Goal: Information Seeking & Learning: Learn about a topic

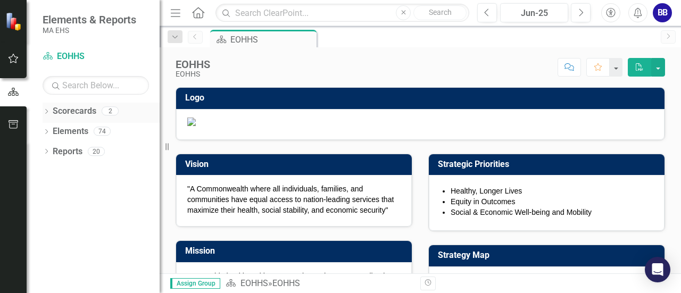
click at [48, 113] on icon "Dropdown" at bounding box center [46, 113] width 7 height 6
click at [71, 131] on link "EOHHS" at bounding box center [108, 131] width 101 height 12
click at [54, 133] on icon "Dropdown" at bounding box center [52, 131] width 8 height 6
click at [75, 146] on link "AGE" at bounding box center [114, 152] width 90 height 12
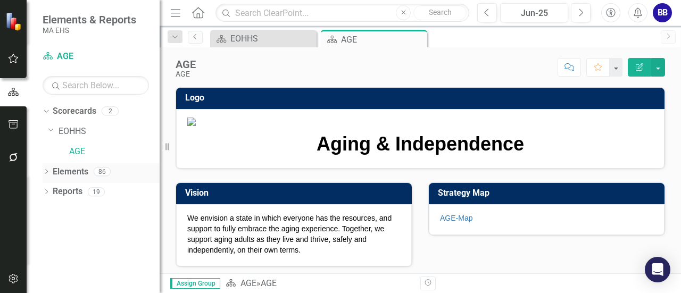
click at [48, 170] on icon "Dropdown" at bounding box center [46, 173] width 7 height 6
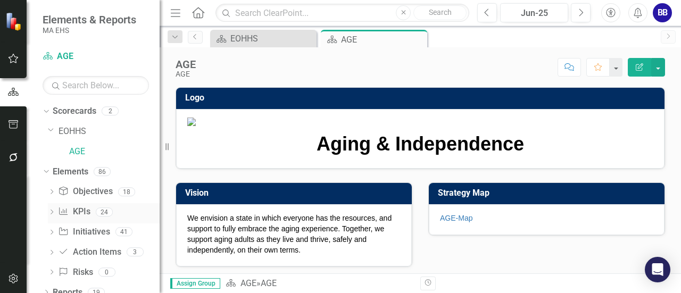
click at [81, 212] on link "KPI KPIs" at bounding box center [74, 212] width 32 height 12
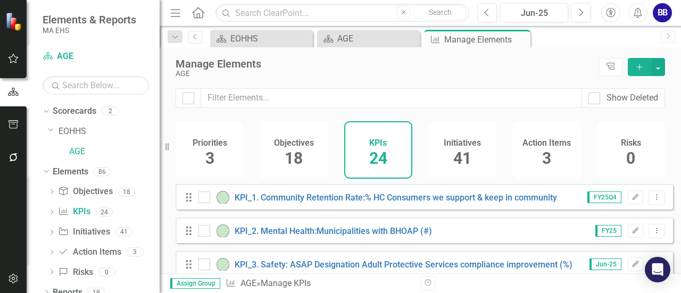
click at [286, 153] on span "18" at bounding box center [293, 158] width 18 height 19
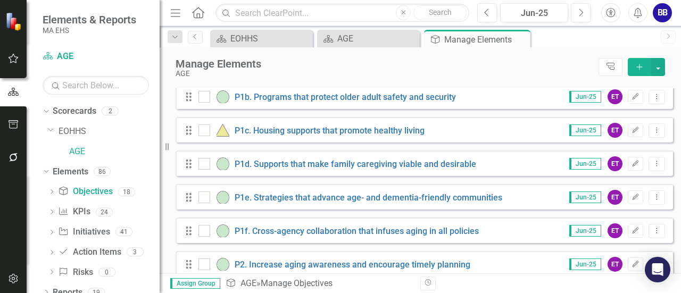
scroll to position [271, 0]
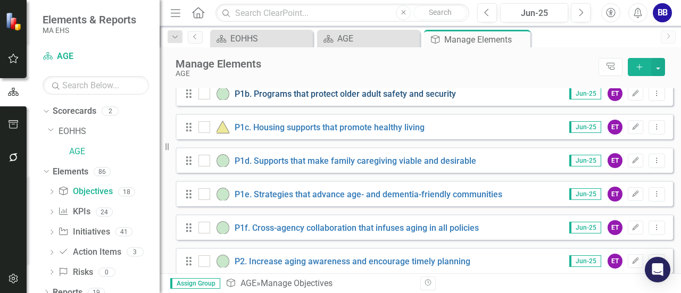
click at [423, 99] on link "P1b. Programs that protect older adult safety and security" at bounding box center [344, 94] width 221 height 10
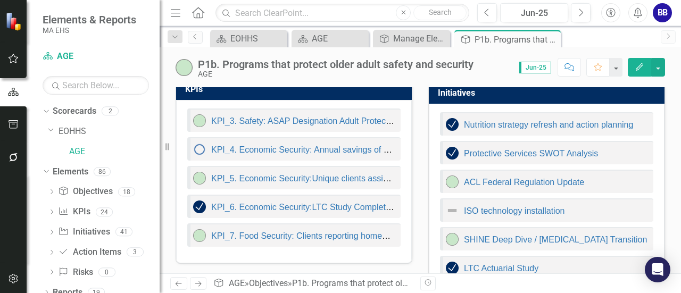
scroll to position [82, 0]
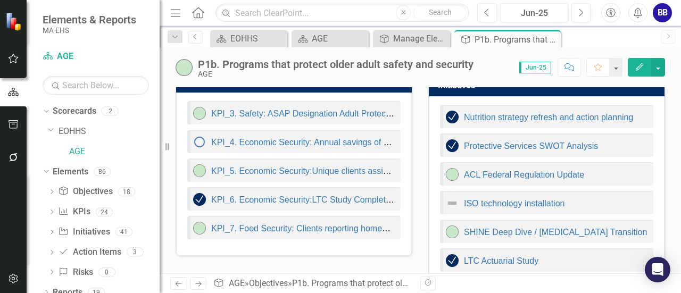
drag, startPoint x: 282, startPoint y: 144, endPoint x: 218, endPoint y: 265, distance: 136.5
click at [218, 265] on div "Commentary Jun-25 KPIs KPI_3. Safety: ASAP Designation Adult Protective Service…" at bounding box center [419, 187] width 505 height 392
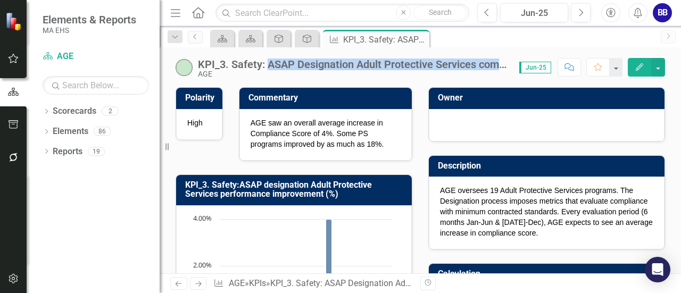
drag, startPoint x: 268, startPoint y: 65, endPoint x: 510, endPoint y: 69, distance: 241.9
click at [508, 69] on div "KPI_3. Safety: ASAP Designation Adult Protective Services compliance improvemen…" at bounding box center [353, 64] width 310 height 12
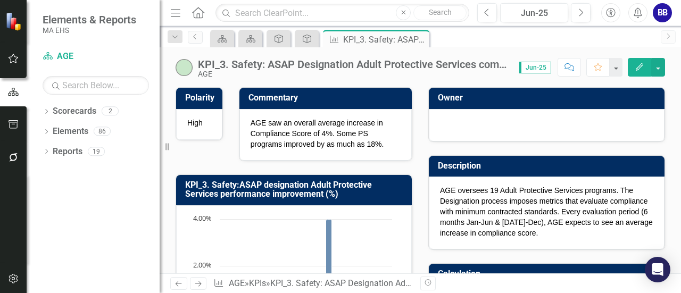
click at [452, 73] on div "AGE" at bounding box center [353, 74] width 310 height 8
click at [439, 63] on div "KPI_3. Safety: ASAP Designation Adult Protective Services compliance improvemen…" at bounding box center [353, 64] width 310 height 12
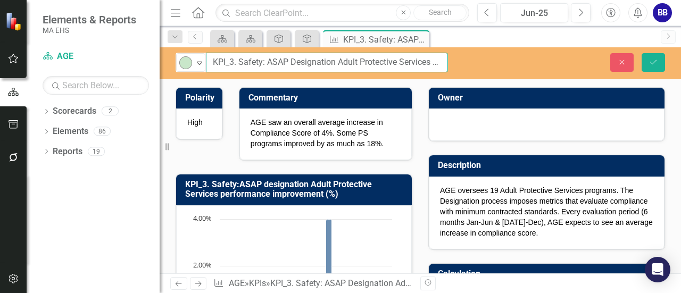
click at [439, 63] on input "KPI_3. Safety: ASAP Designation Adult Protective Services compliance improvemen…" at bounding box center [327, 63] width 242 height 20
drag, startPoint x: 214, startPoint y: 62, endPoint x: 465, endPoint y: 69, distance: 250.5
click at [465, 69] on div "On-track Expand KPI_3. Safety: ASAP Designation Adult Protective Services compl…" at bounding box center [420, 63] width 521 height 20
